Goal: Task Accomplishment & Management: Use online tool/utility

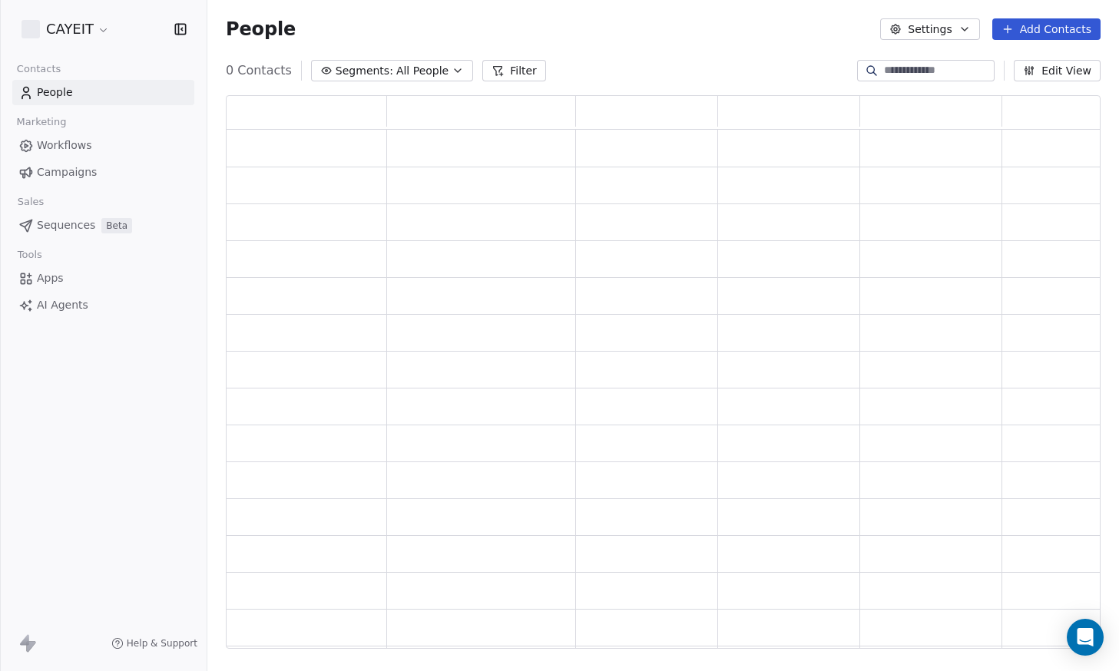
scroll to position [542, 863]
click at [94, 42] on div "CAYEIT" at bounding box center [103, 29] width 207 height 58
click at [94, 34] on html "CAYEIT Contacts People Marketing Workflows Campaigns Sales Pipelines Sequences …" at bounding box center [559, 335] width 1119 height 671
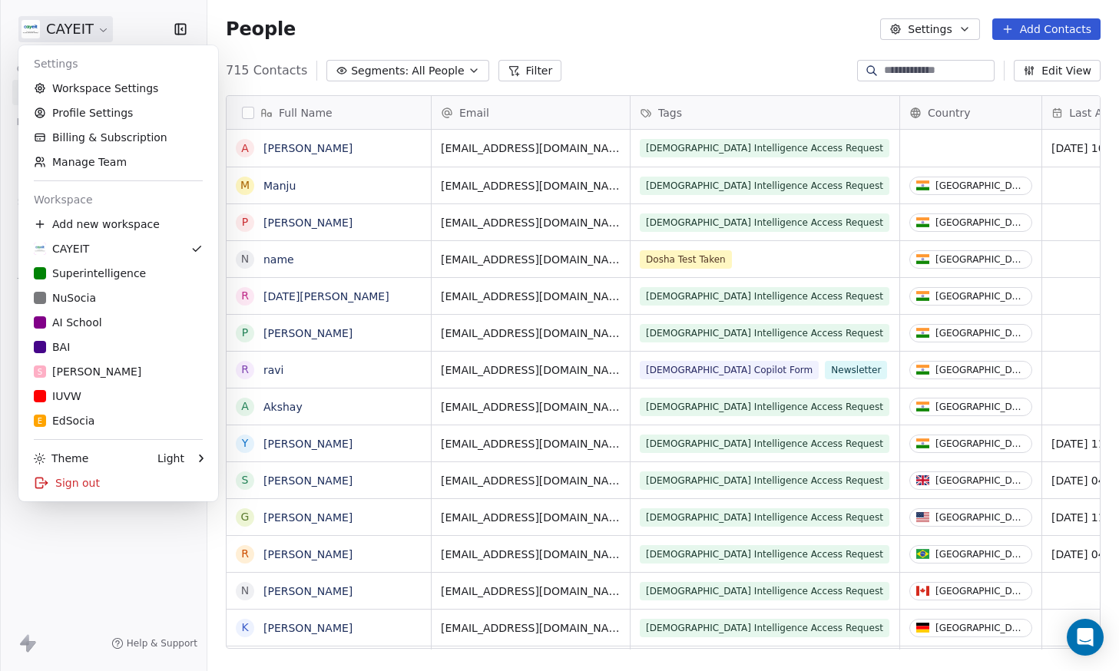
scroll to position [579, 900]
click at [107, 276] on div "Superintelligence" at bounding box center [90, 273] width 112 height 15
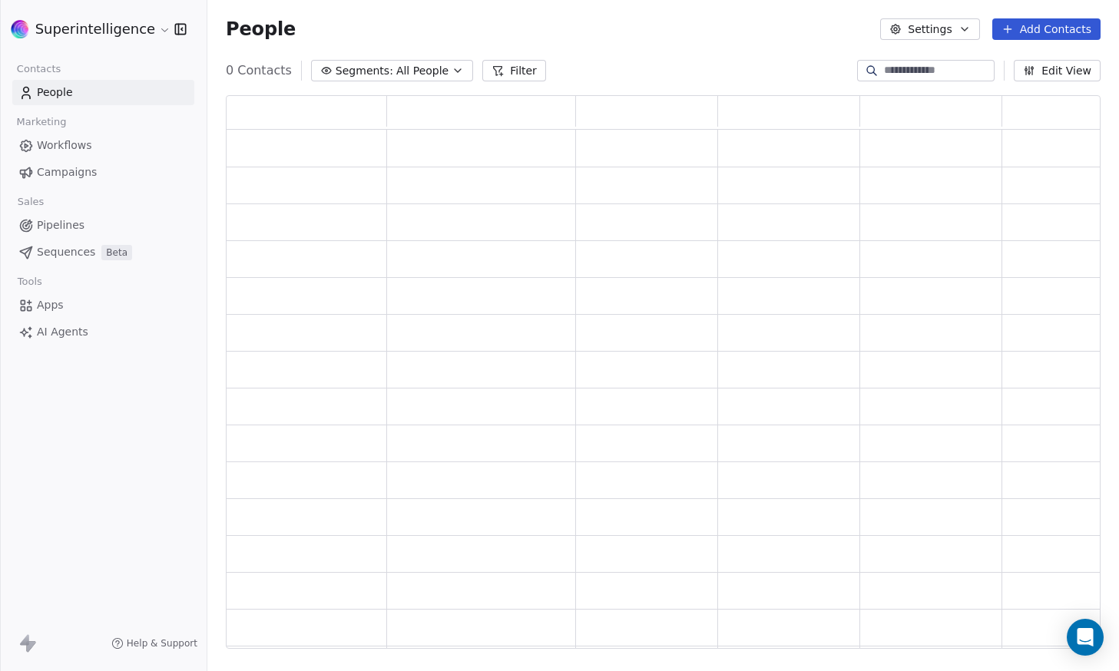
scroll to position [542, 863]
click at [95, 154] on link "Workflows" at bounding box center [103, 145] width 182 height 25
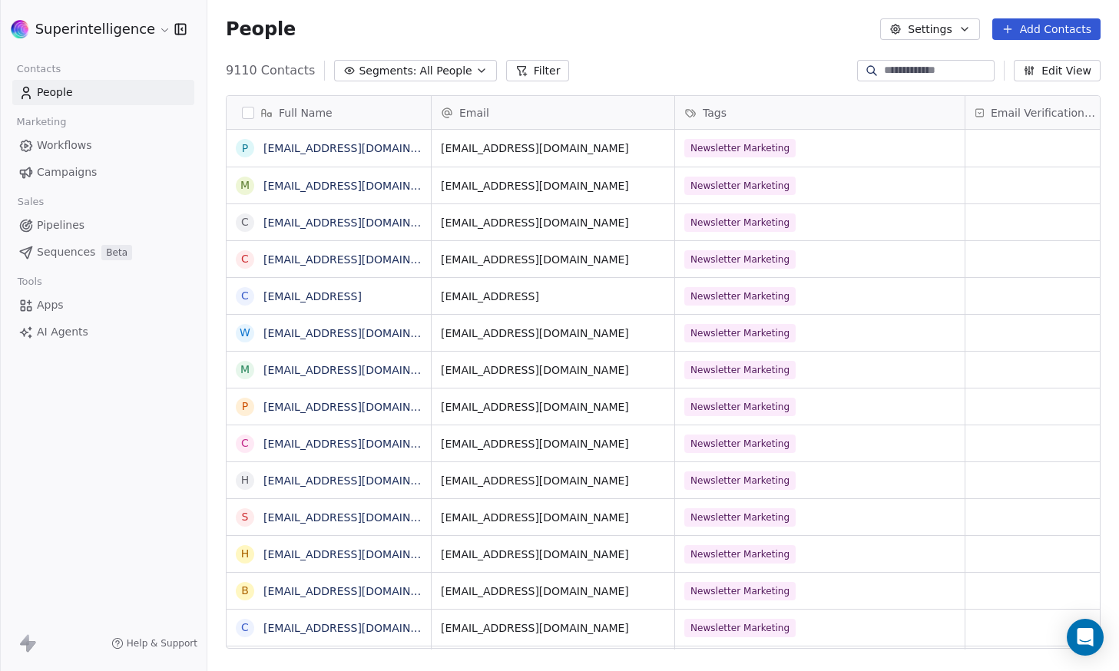
scroll to position [579, 900]
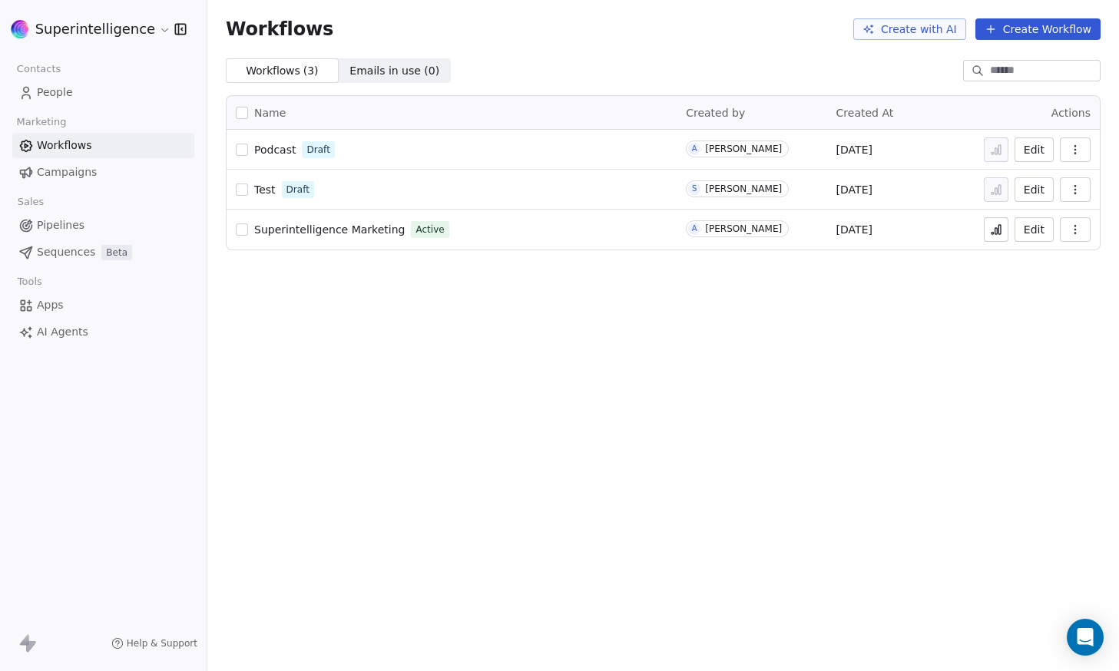
click at [1030, 233] on button "Edit" at bounding box center [1034, 229] width 39 height 25
